Goal: Information Seeking & Learning: Learn about a topic

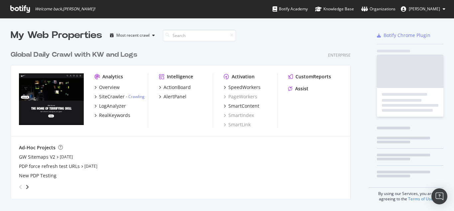
scroll to position [151, 341]
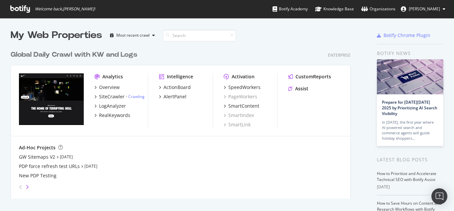
click at [27, 188] on icon "angle-right" at bounding box center [27, 186] width 3 height 5
click at [27, 187] on icon "angle-right" at bounding box center [27, 186] width 3 height 5
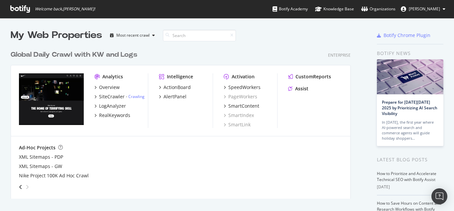
click at [26, 190] on div "angle-right" at bounding box center [27, 186] width 5 height 7
click at [135, 36] on div "Most recent crawl" at bounding box center [132, 35] width 33 height 4
click at [194, 52] on div "Global Daily Crawl with KW and Logs Enterprise" at bounding box center [181, 55] width 340 height 10
click at [187, 36] on input at bounding box center [199, 36] width 73 height 12
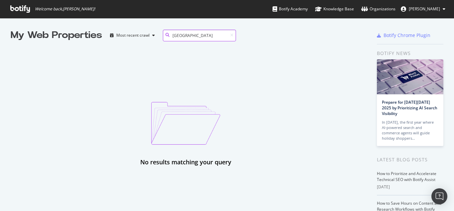
type input "[GEOGRAPHIC_DATA]"
click at [233, 35] on icon at bounding box center [232, 35] width 3 height 4
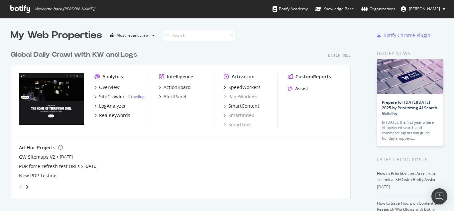
click at [445, 9] on icon at bounding box center [444, 9] width 3 height 4
click at [269, 42] on div "Global Daily Crawl with KW and Logs Enterprise Analytics Overview SiteCrawler -…" at bounding box center [184, 120] width 346 height 156
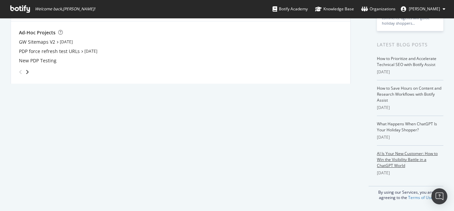
scroll to position [0, 0]
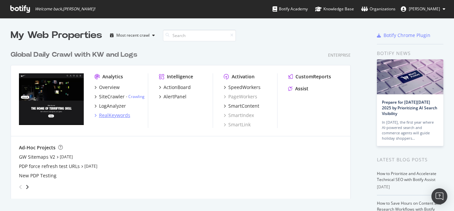
click at [118, 115] on div "RealKeywords" at bounding box center [114, 115] width 31 height 7
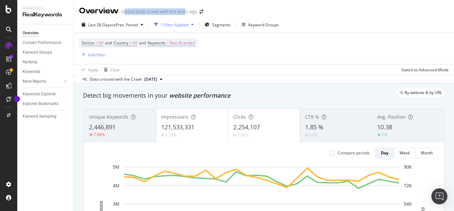
drag, startPoint x: 124, startPoint y: 13, endPoint x: 185, endPoint y: 13, distance: 60.5
click at [185, 13] on div "Global Daily Crawl with KW and Logs" at bounding box center [159, 11] width 76 height 7
click at [283, 15] on div "Overview Global Daily Crawl with KW and Logs" at bounding box center [264, 8] width 381 height 17
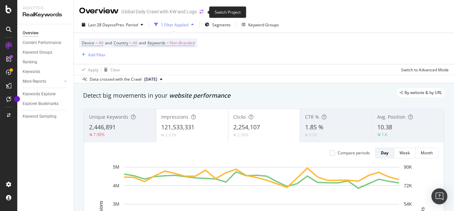
click at [201, 13] on icon "arrow-right-arrow-left" at bounding box center [202, 11] width 4 height 5
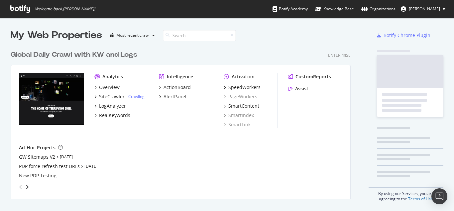
scroll to position [206, 444]
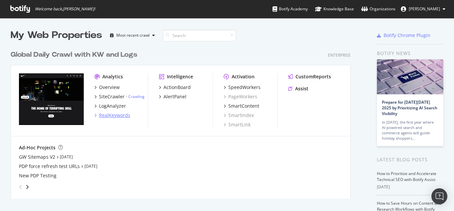
click at [106, 114] on div "RealKeywords" at bounding box center [114, 115] width 31 height 7
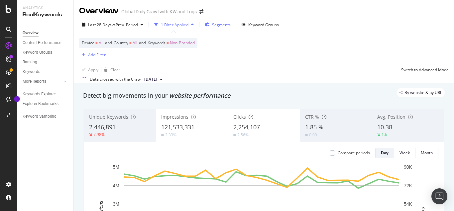
click at [220, 23] on span "Segments" at bounding box center [221, 25] width 19 height 6
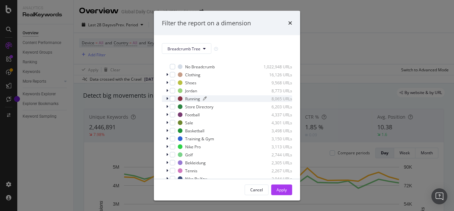
scroll to position [19, 0]
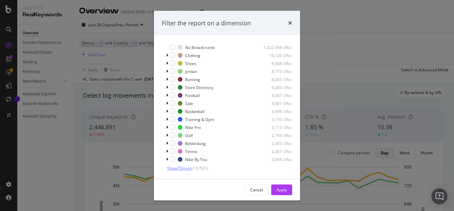
click at [182, 168] on span "Show 15 more" at bounding box center [179, 168] width 25 height 6
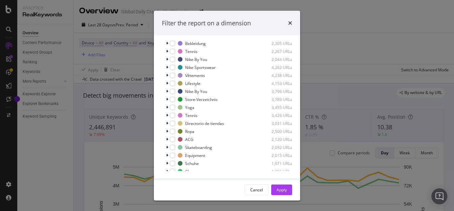
scroll to position [125, 0]
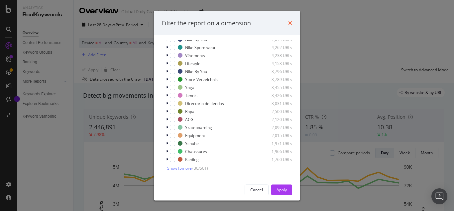
click at [291, 22] on icon "times" at bounding box center [290, 22] width 4 height 5
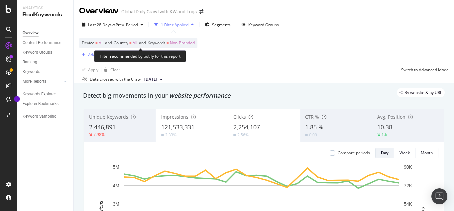
click at [132, 44] on span "=" at bounding box center [130, 43] width 2 height 6
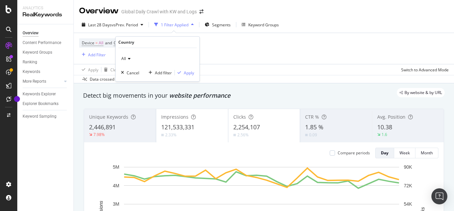
click at [130, 59] on icon at bounding box center [128, 59] width 5 height 4
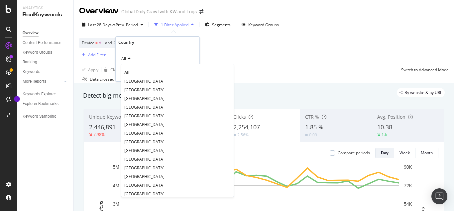
click at [134, 134] on span "[GEOGRAPHIC_DATA]" at bounding box center [144, 133] width 40 height 6
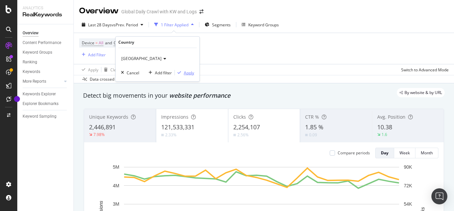
click at [188, 73] on div "Apply" at bounding box center [189, 73] width 10 height 6
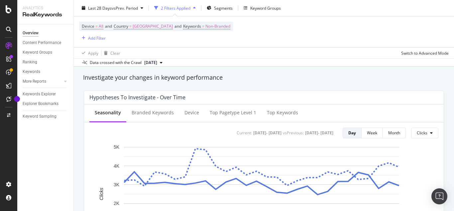
scroll to position [266, 0]
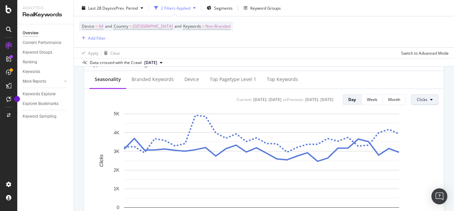
click at [429, 100] on button "Clicks" at bounding box center [424, 99] width 27 height 11
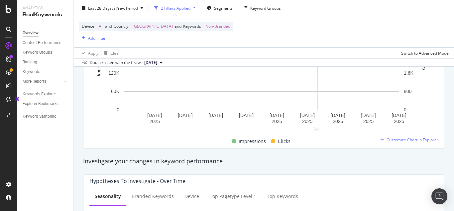
scroll to position [0, 0]
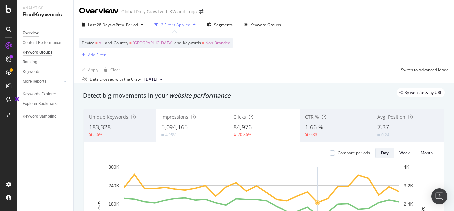
click at [41, 52] on div "Keyword Groups" at bounding box center [38, 52] width 30 height 7
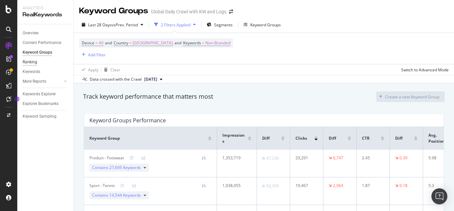
click at [35, 63] on div "Ranking" at bounding box center [30, 62] width 15 height 7
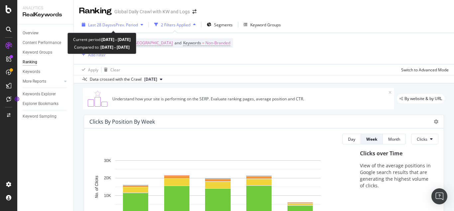
click at [143, 24] on icon "button" at bounding box center [142, 25] width 3 height 4
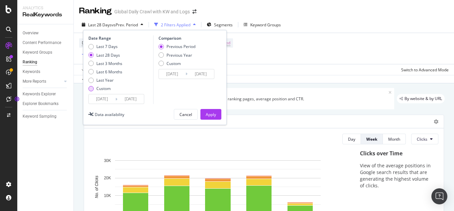
click at [92, 88] on div "Custom" at bounding box center [90, 88] width 5 height 5
type input "[DATE]"
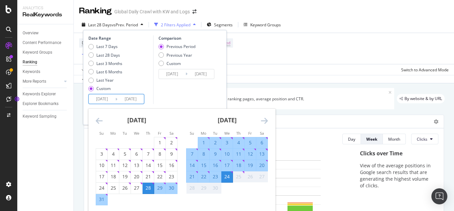
click at [95, 99] on input "[DATE]" at bounding box center [102, 98] width 27 height 9
click at [146, 119] on strong "[DATE]" at bounding box center [136, 120] width 19 height 8
click at [98, 119] on icon "Move backward to switch to the previous month." at bounding box center [99, 120] width 7 height 8
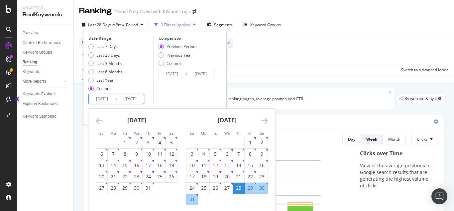
click at [98, 119] on icon "Move backward to switch to the previous month." at bounding box center [99, 120] width 7 height 8
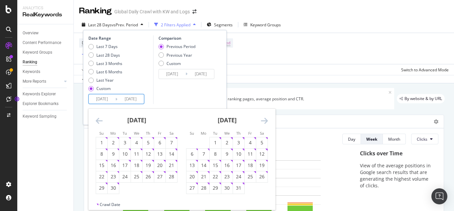
click at [98, 119] on icon "Move backward to switch to the previous month." at bounding box center [99, 120] width 7 height 8
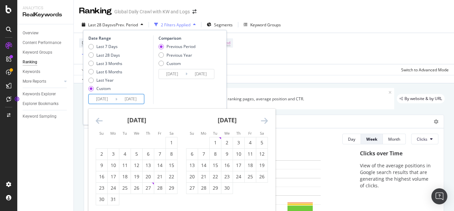
click at [98, 119] on icon "Move backward to switch to the previous month." at bounding box center [99, 120] width 7 height 8
click at [160, 155] on div "8" at bounding box center [159, 153] width 11 height 7
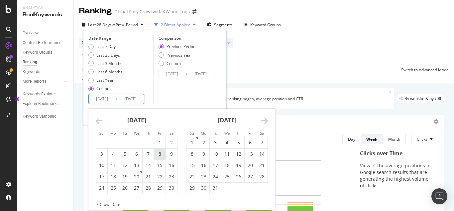
type input "[DATE]"
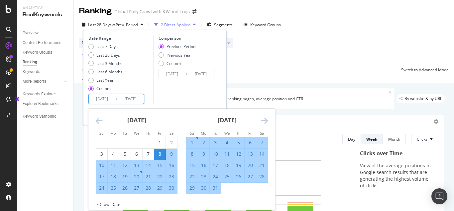
click at [161, 166] on div "15" at bounding box center [159, 165] width 11 height 7
type input "[DATE]"
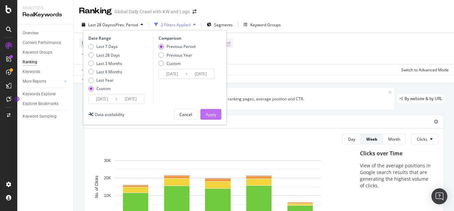
click at [213, 115] on div "Apply" at bounding box center [211, 114] width 10 height 6
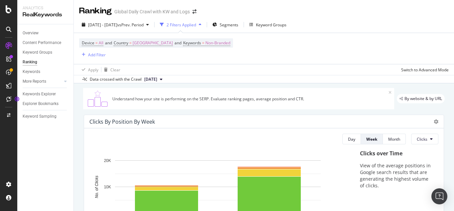
scroll to position [33, 0]
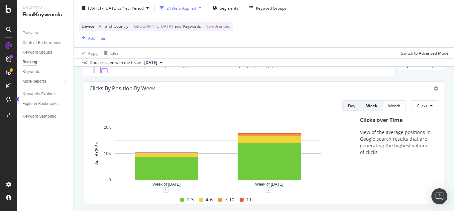
click at [350, 104] on div "Day" at bounding box center [351, 106] width 7 height 6
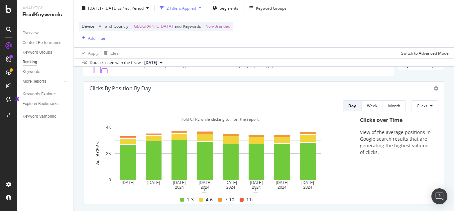
click at [180, 200] on span at bounding box center [182, 199] width 4 height 4
click at [430, 107] on icon at bounding box center [431, 105] width 3 height 4
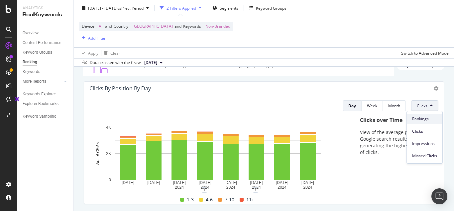
click at [421, 120] on span "Rankings" at bounding box center [424, 119] width 25 height 6
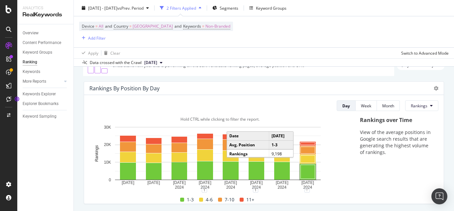
click at [312, 171] on rect "A chart." at bounding box center [308, 172] width 14 height 14
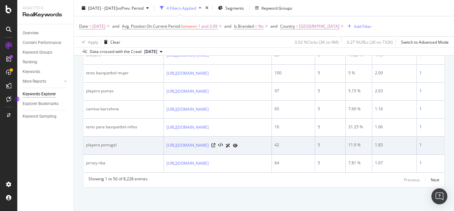
scroll to position [978, 0]
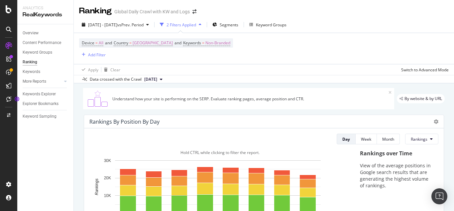
scroll to position [67, 0]
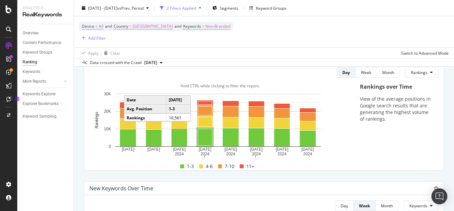
click at [206, 138] on rect "A chart." at bounding box center [205, 137] width 14 height 17
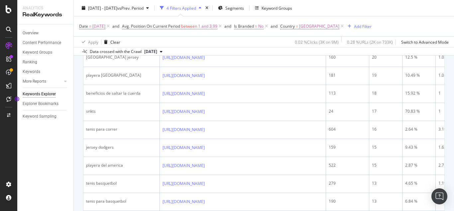
scroll to position [92, 0]
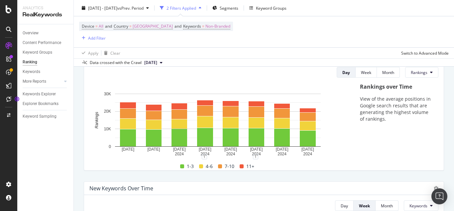
scroll to position [33, 0]
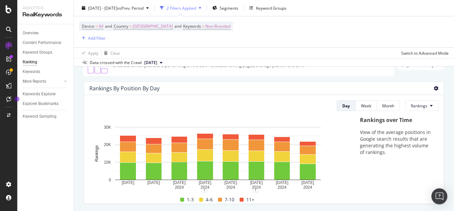
click at [434, 88] on icon at bounding box center [436, 88] width 5 height 5
click at [391, 82] on span "Bar (by Percentage)" at bounding box center [405, 82] width 37 height 6
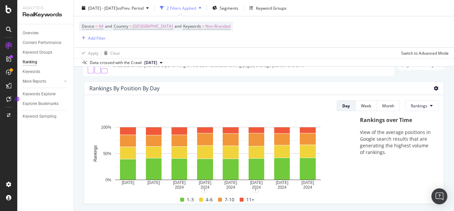
click at [434, 88] on icon at bounding box center [436, 88] width 5 height 5
click at [412, 68] on span "Bar (by Value)" at bounding box center [405, 70] width 38 height 6
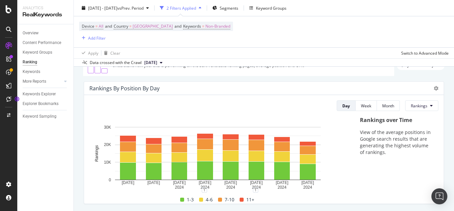
click at [408, 25] on div "Device = All and Country = [GEOGRAPHIC_DATA] and Keywords = Non-Branded Add Fil…" at bounding box center [264, 31] width 370 height 31
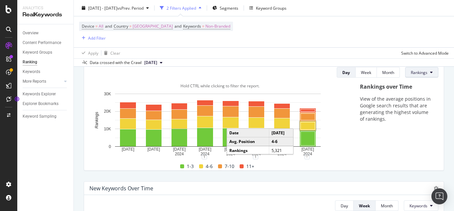
click at [421, 72] on span "Rankings" at bounding box center [419, 73] width 17 height 6
click at [411, 97] on span "Clicks" at bounding box center [418, 98] width 25 height 6
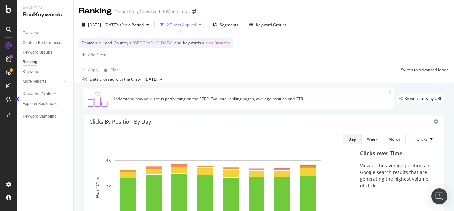
scroll to position [33, 0]
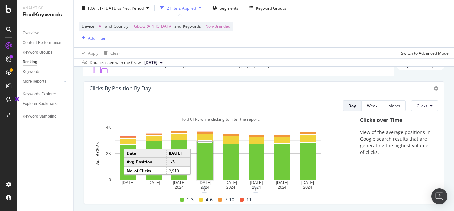
click at [203, 164] on rect "A chart." at bounding box center [205, 160] width 14 height 36
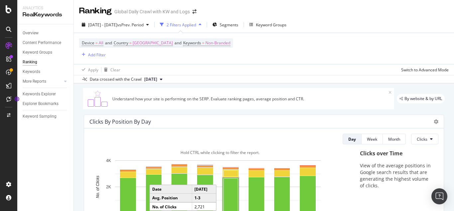
scroll to position [33, 0]
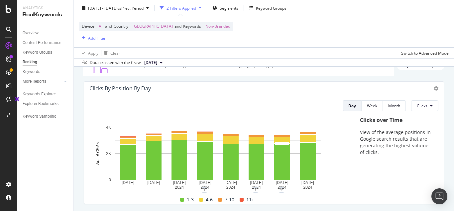
click at [390, 191] on div "Clicks over Time View of the average positions in Google search results that ar…" at bounding box center [396, 159] width 85 height 87
click at [425, 108] on button "Clicks" at bounding box center [424, 105] width 27 height 11
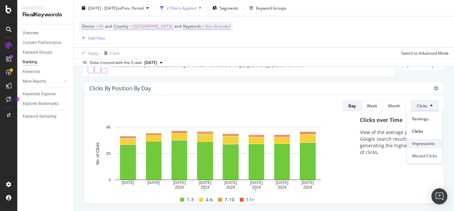
click at [414, 144] on span "Impressions" at bounding box center [424, 143] width 25 height 6
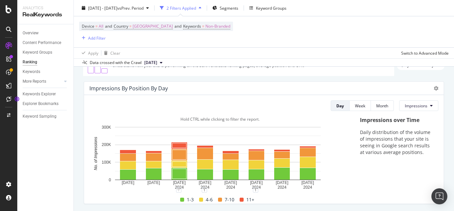
click at [178, 184] on text "[DATE]" at bounding box center [179, 182] width 13 height 5
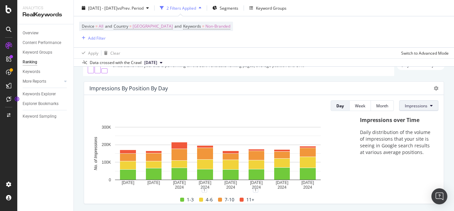
click at [415, 107] on span "Impressions" at bounding box center [416, 106] width 23 height 6
click at [377, 189] on div "Impressions over Time Daily distribution of the volume of impressions that your…" at bounding box center [396, 159] width 85 height 87
click at [415, 108] on span "Impressions" at bounding box center [416, 106] width 23 height 6
click at [417, 157] on span "Missed Clicks" at bounding box center [412, 156] width 25 height 6
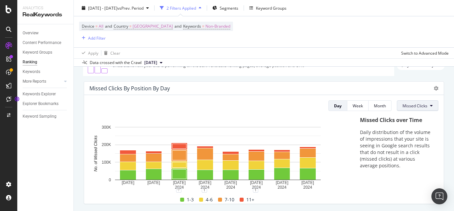
click at [430, 106] on icon at bounding box center [431, 105] width 3 height 4
click at [402, 120] on span "Rankings" at bounding box center [411, 119] width 25 height 6
